Goal: Find specific page/section: Find specific page/section

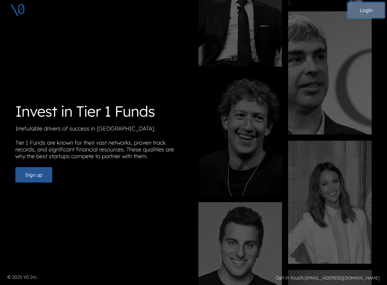
click at [364, 13] on button "Login" at bounding box center [366, 9] width 37 height 15
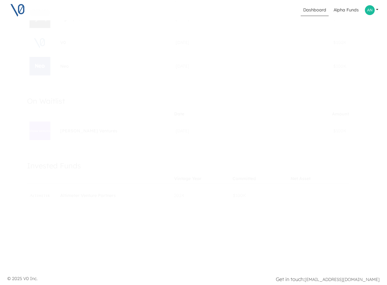
scroll to position [106, 0]
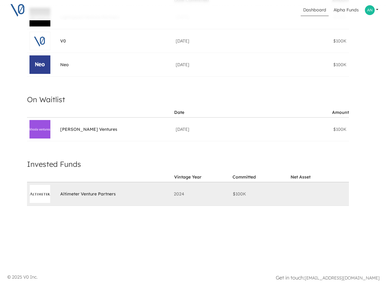
click at [62, 191] on span "Altimeter Venture Partners" at bounding box center [88, 194] width 56 height 7
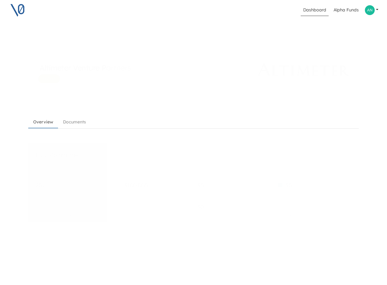
scroll to position [5, 0]
click at [75, 115] on div "Altimeter Venture Partners Alpha Overview Documents Fund Commitment 2024 Vintag…" at bounding box center [194, 136] width 338 height 221
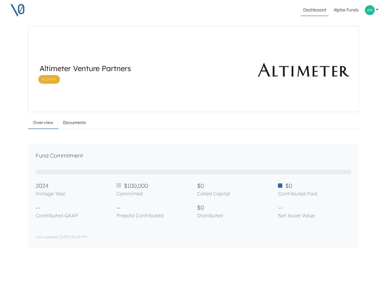
click at [72, 124] on link "Documents" at bounding box center [74, 122] width 33 height 11
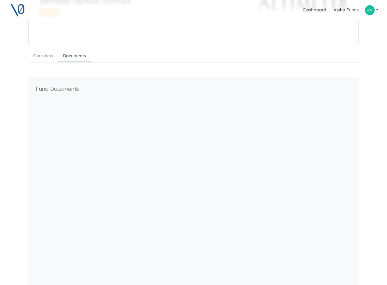
scroll to position [80, 0]
